Goal: Information Seeking & Learning: Check status

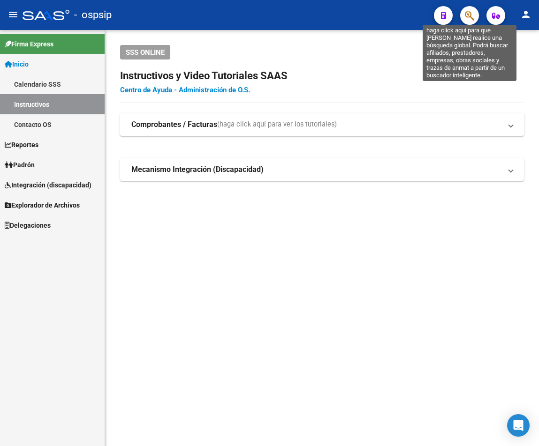
click at [408, 13] on icon "button" at bounding box center [469, 15] width 9 height 11
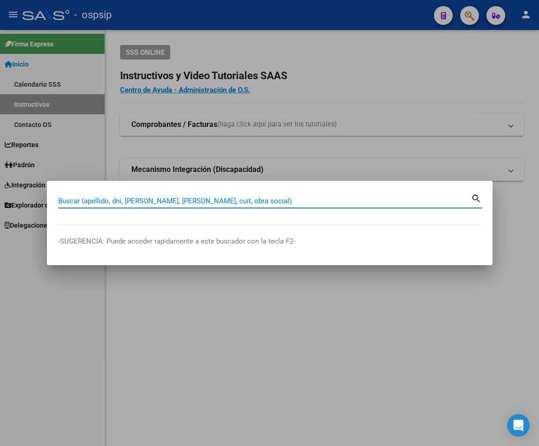
click at [74, 198] on input "Buscar (apellido, dni, [PERSON_NAME], [PERSON_NAME], cuit, obra social)" at bounding box center [264, 201] width 413 height 8
type input "17889316"
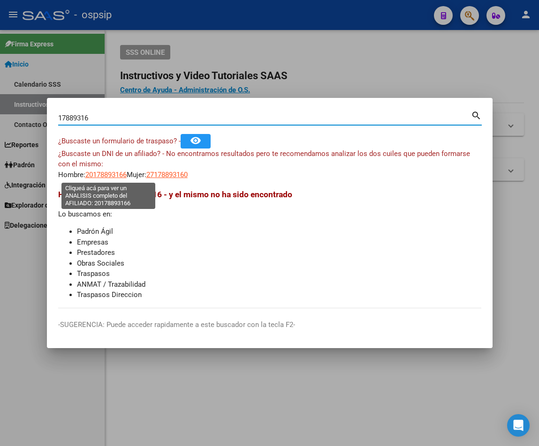
click at [102, 176] on span "20178893166" at bounding box center [105, 175] width 41 height 8
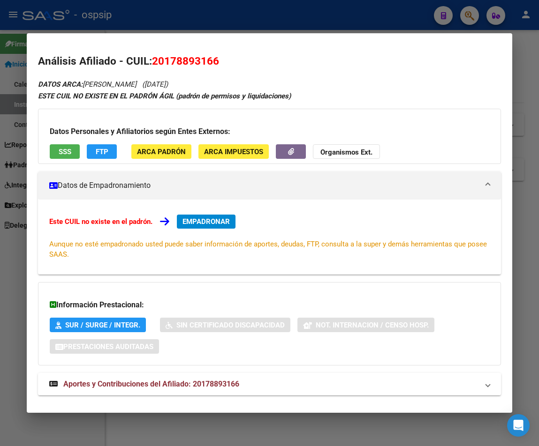
scroll to position [15, 0]
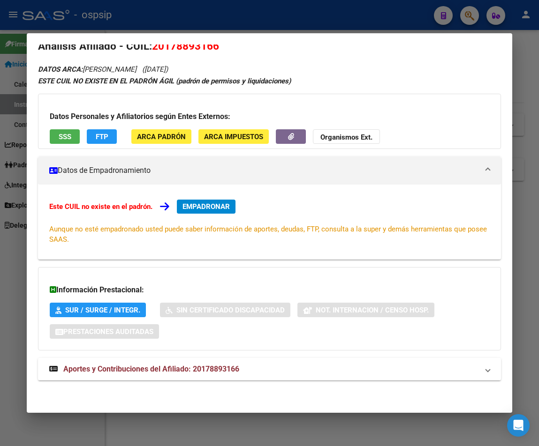
click at [176, 368] on span "Aportes y Contribuciones del Afiliado: 20178893166" at bounding box center [151, 369] width 176 height 9
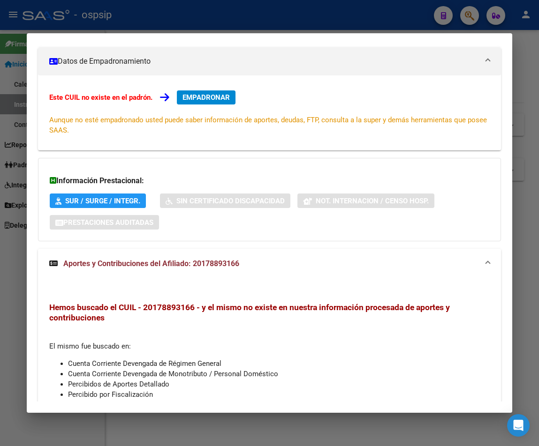
scroll to position [0, 0]
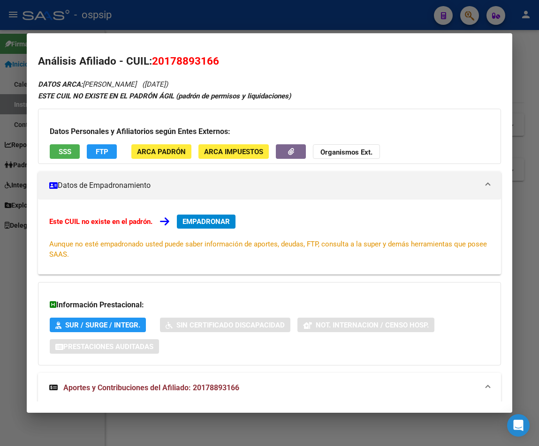
click at [247, 12] on div at bounding box center [269, 223] width 539 height 446
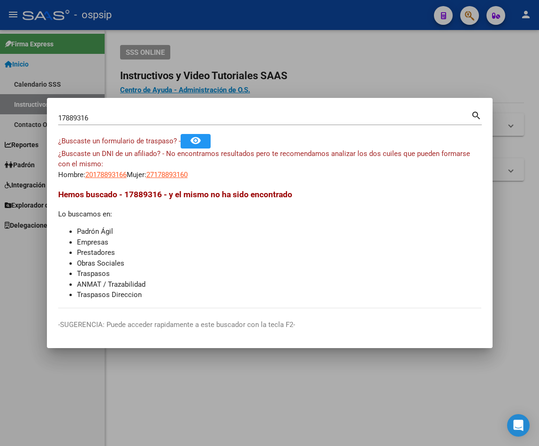
click at [247, 12] on div at bounding box center [269, 223] width 539 height 446
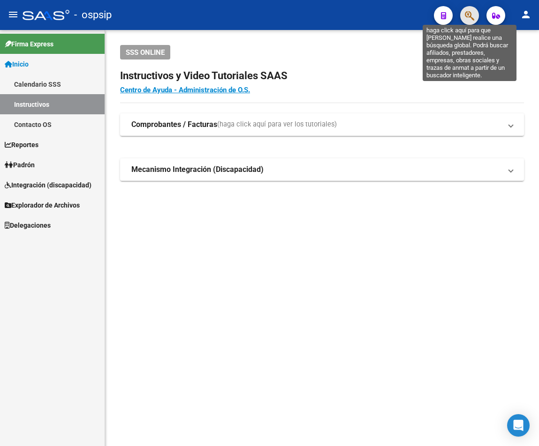
click at [408, 16] on icon "button" at bounding box center [469, 15] width 9 height 11
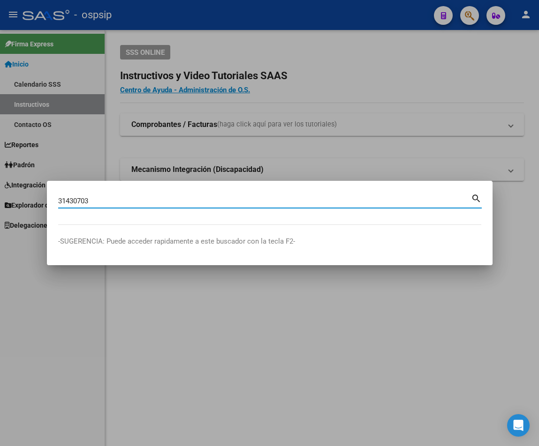
type input "31430703"
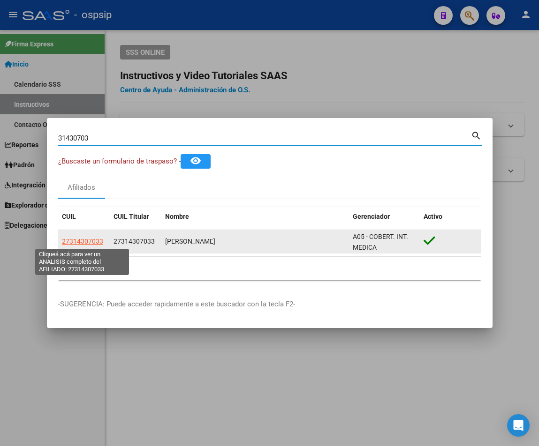
click at [68, 242] on span "27314307033" at bounding box center [82, 242] width 41 height 8
type textarea "27314307033"
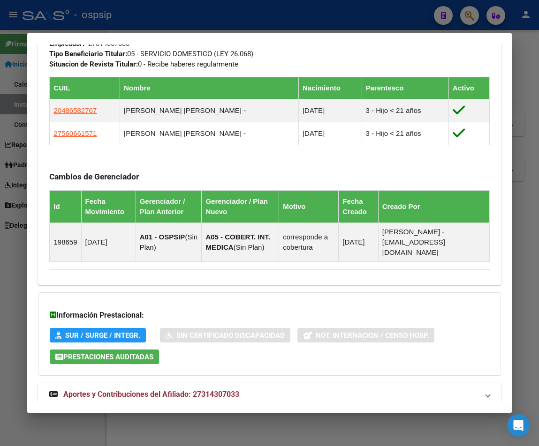
scroll to position [558, 0]
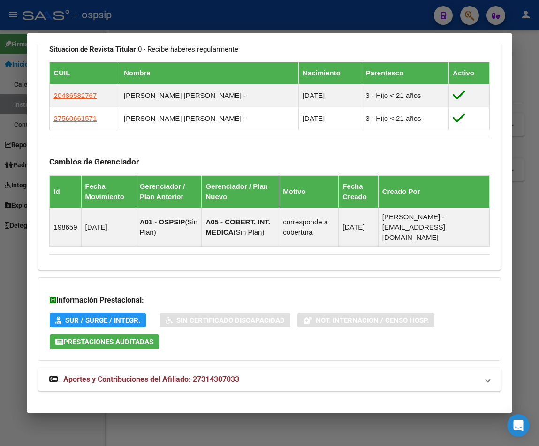
click at [359, 368] on mat-expansion-panel-header "Aportes y Contribuciones del Afiliado: 27314307033" at bounding box center [269, 379] width 462 height 23
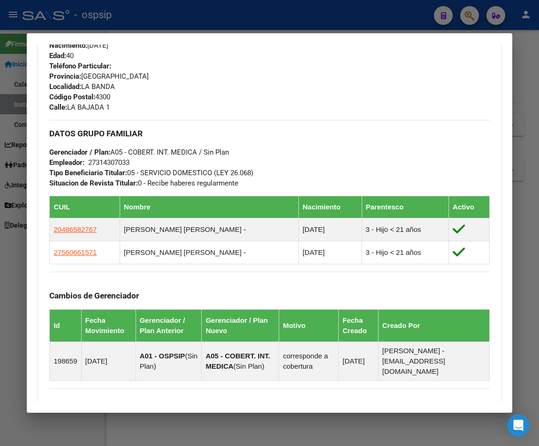
scroll to position [324, 0]
